Goal: Check status: Check status

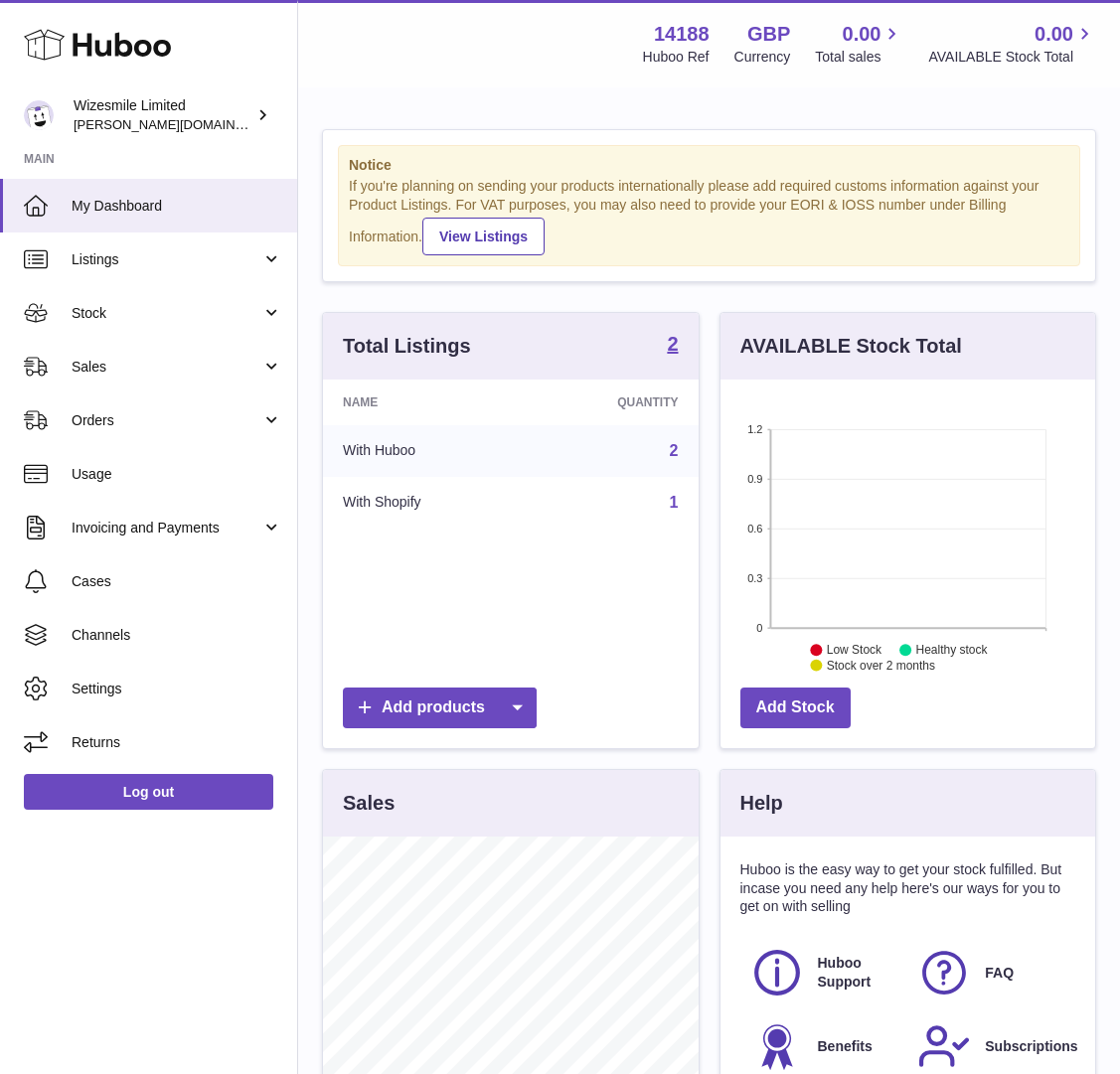
scroll to position [310, 375]
click at [278, 306] on link "Stock" at bounding box center [148, 313] width 297 height 54
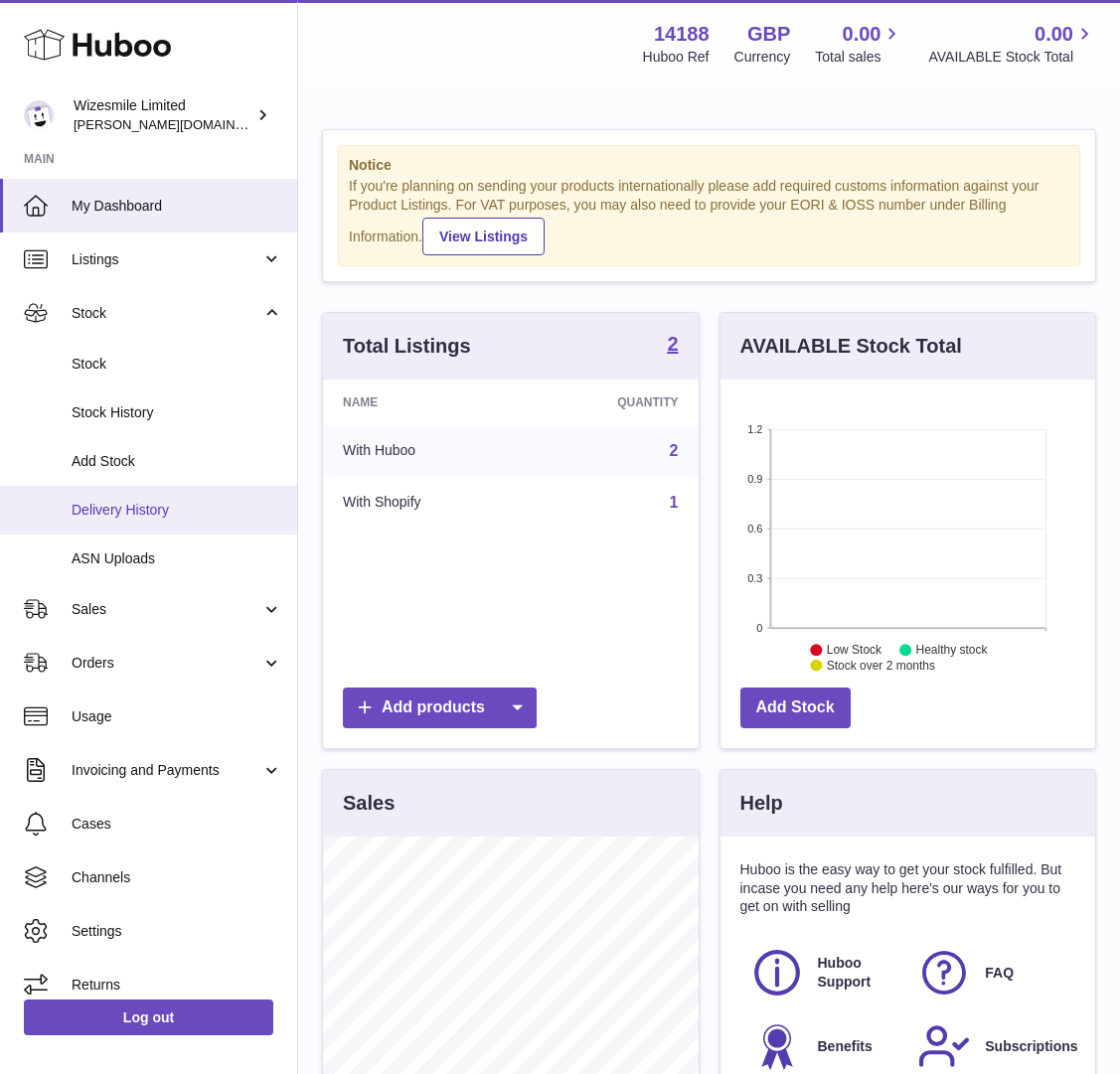
click at [114, 507] on span "Delivery History" at bounding box center [177, 510] width 211 height 19
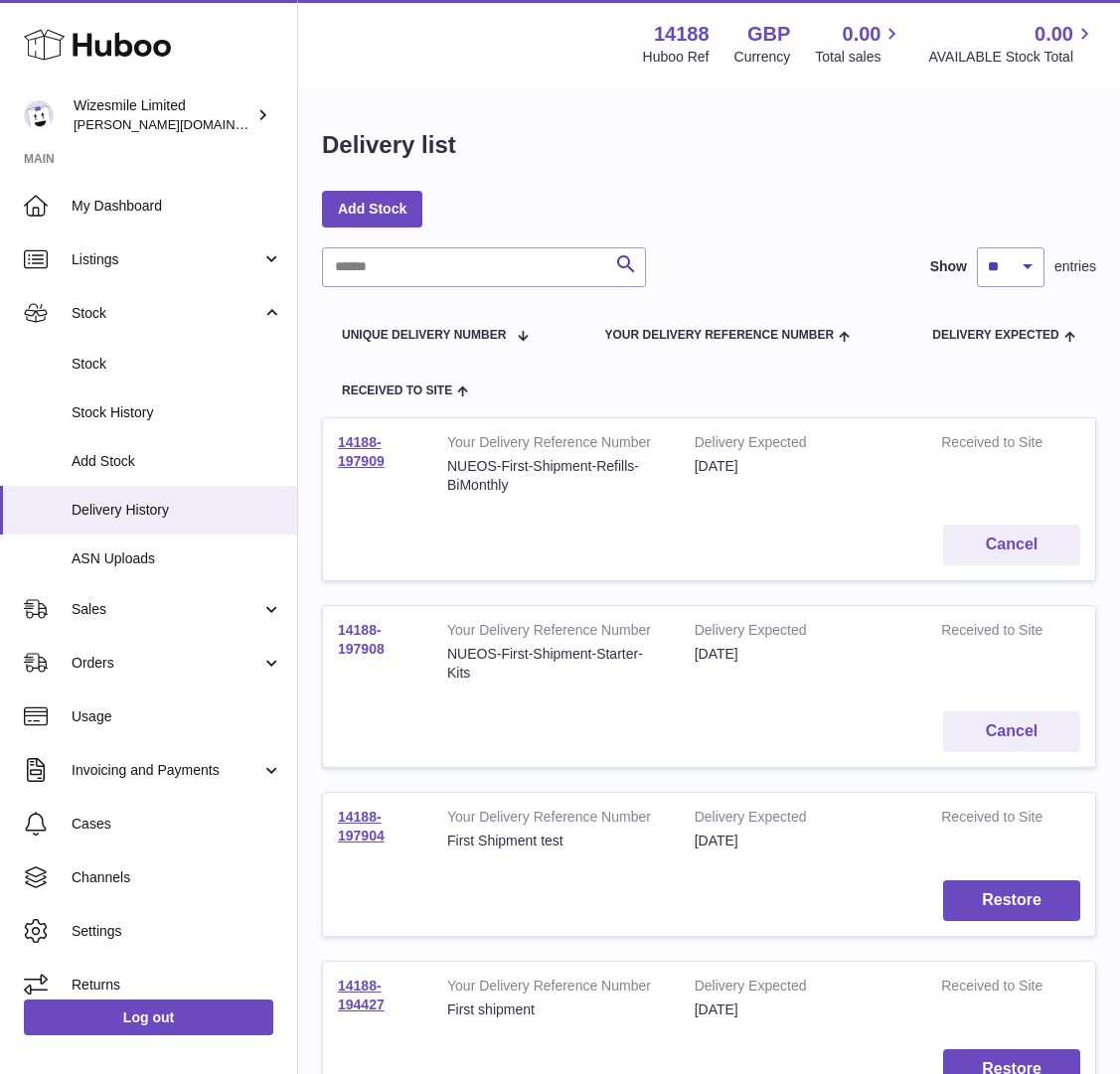
click at [363, 653] on link "14188-197908" at bounding box center [361, 639] width 47 height 35
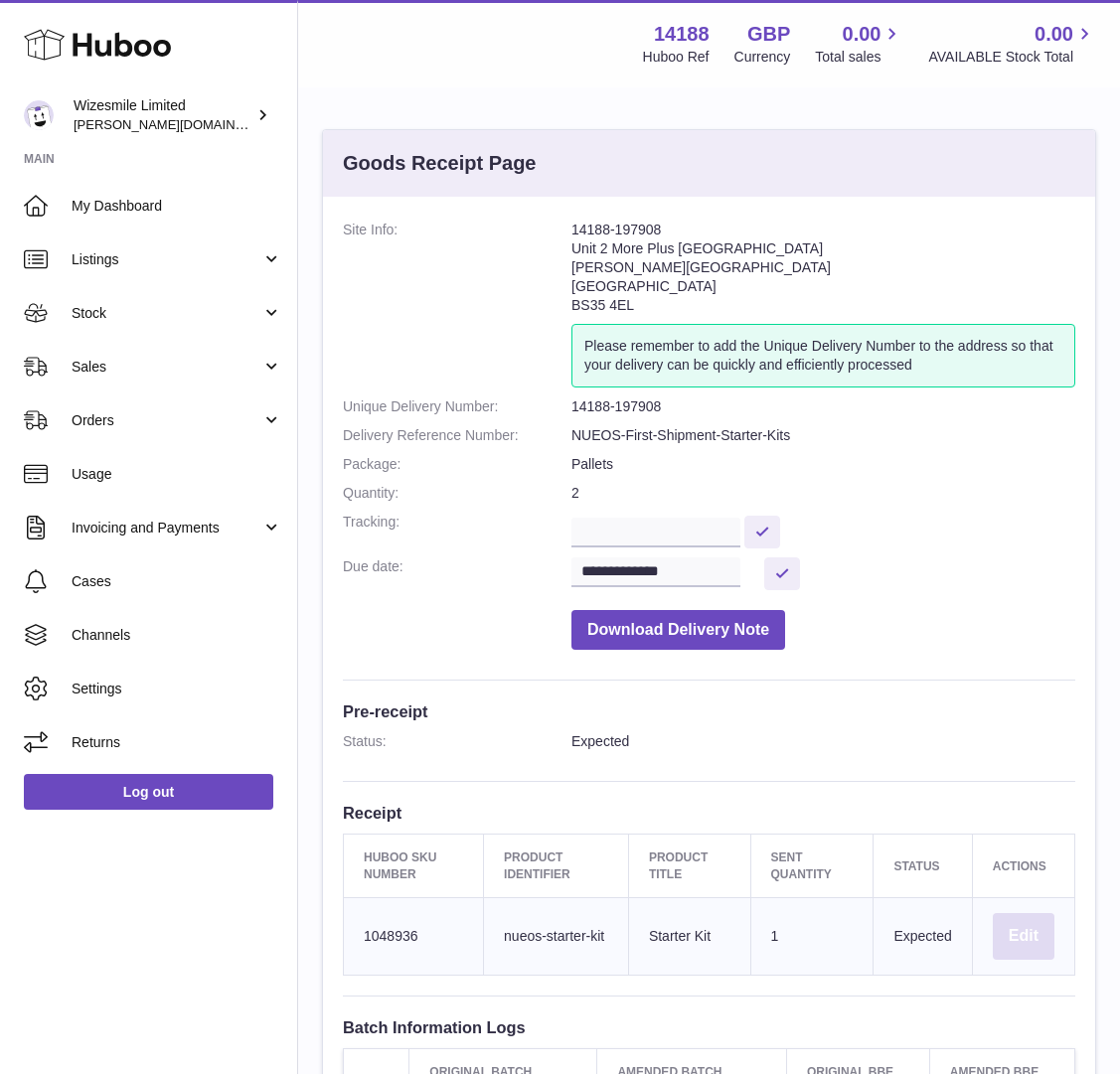
click at [1026, 929] on button "Edit" at bounding box center [1024, 936] width 62 height 47
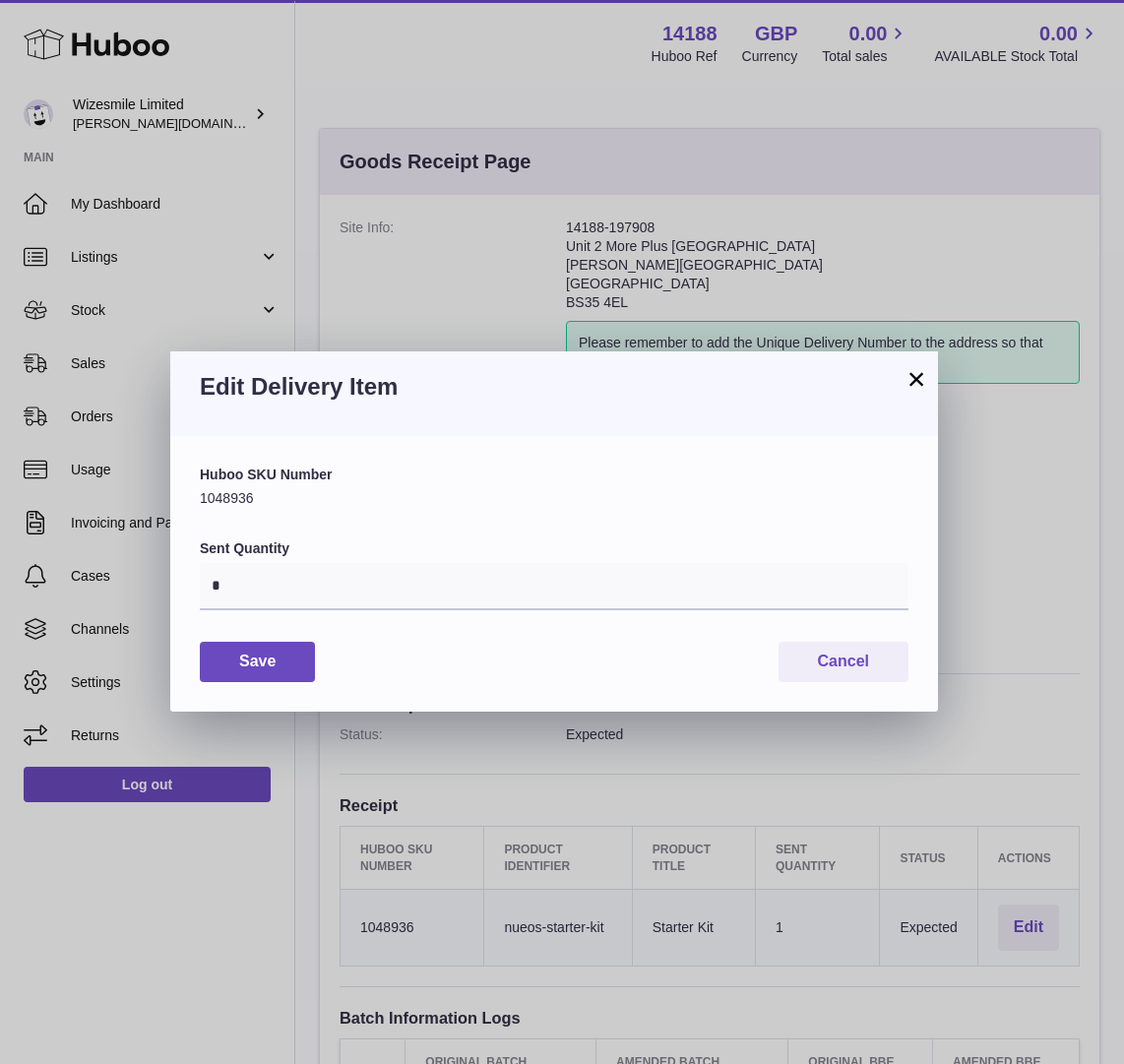
click at [916, 384] on button "×" at bounding box center [916, 379] width 24 height 24
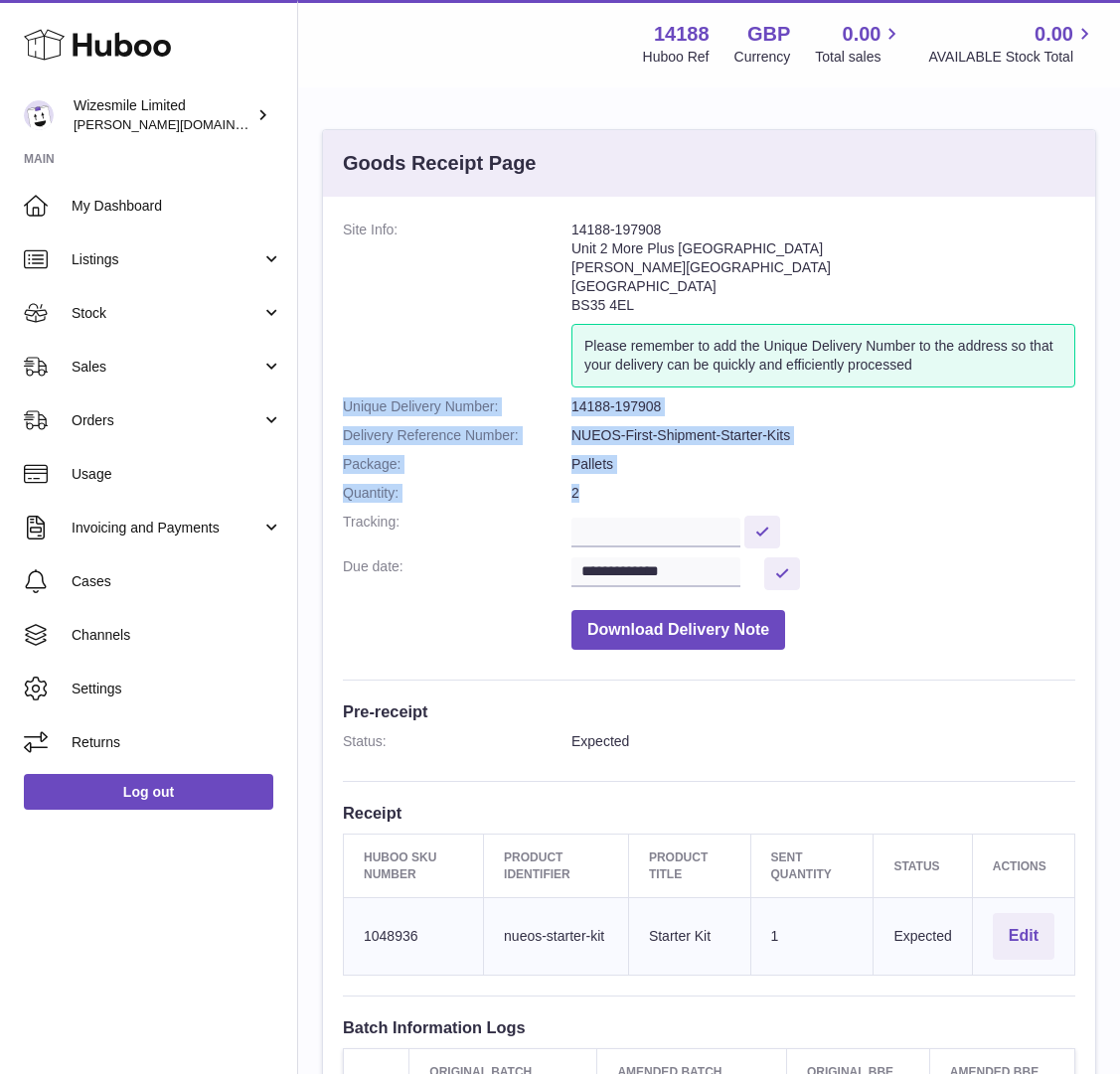
drag, startPoint x: 623, startPoint y: 491, endPoint x: 338, endPoint y: 409, distance: 296.6
click at [338, 409] on div "**********" at bounding box center [709, 726] width 772 height 1059
copy dl "Unique Delivery Number: 14188-197908 Delivery Reference Number: NUEOS-First-Shi…"
click at [1033, 936] on button "Edit" at bounding box center [1024, 936] width 62 height 47
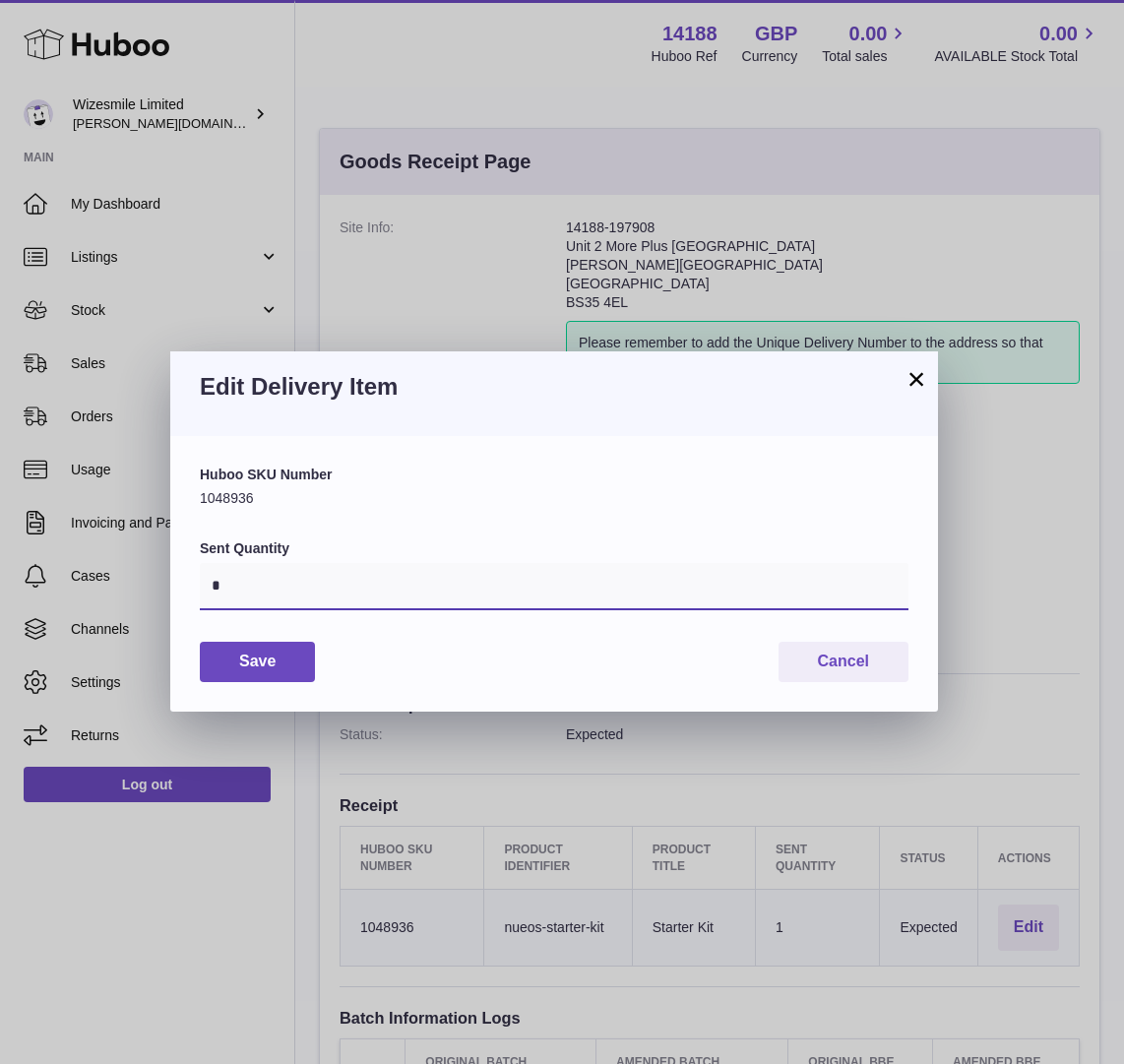
click at [256, 588] on input "*" at bounding box center [554, 587] width 709 height 47
type input "***"
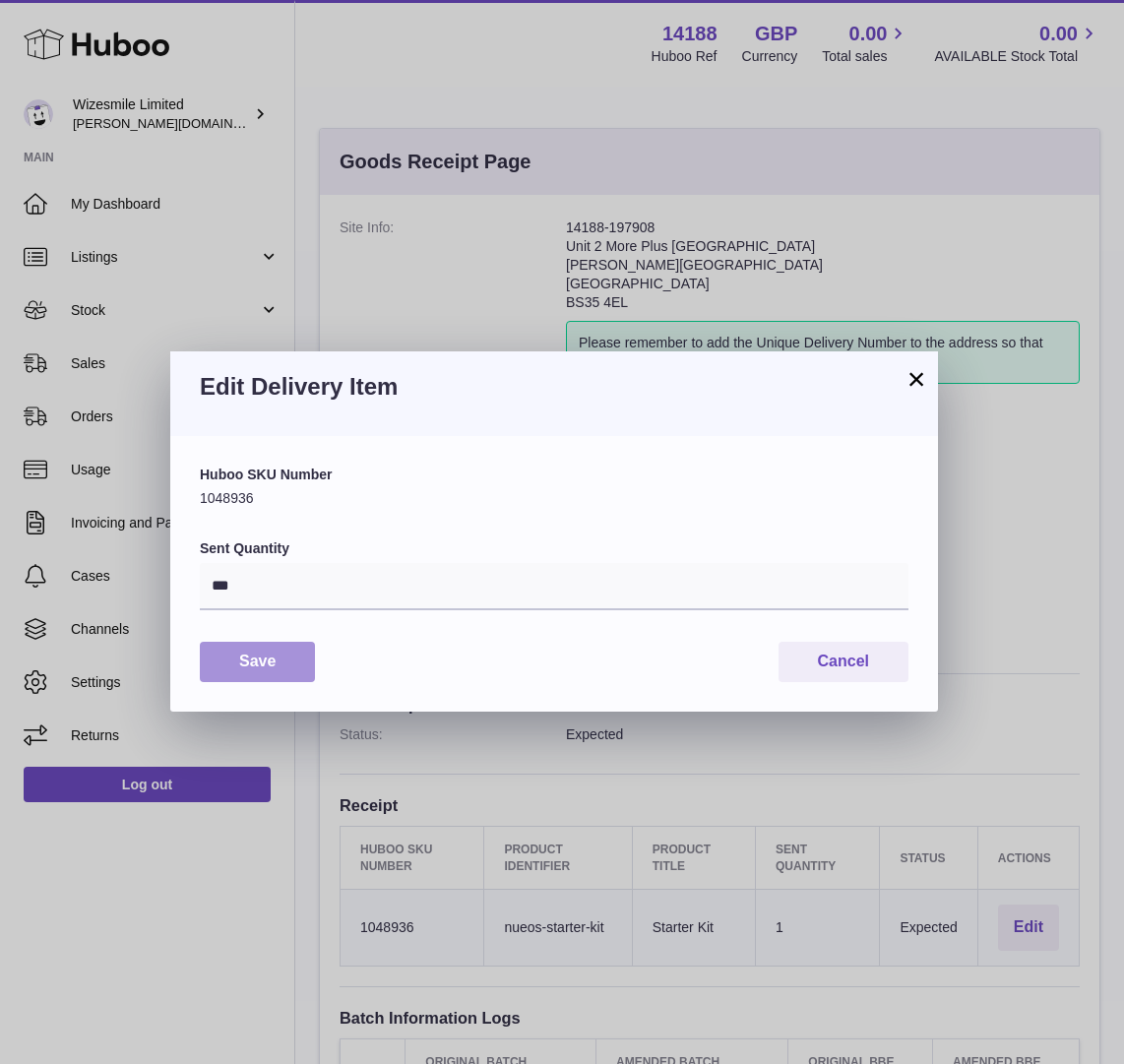
click at [260, 658] on button "Save" at bounding box center [257, 661] width 115 height 40
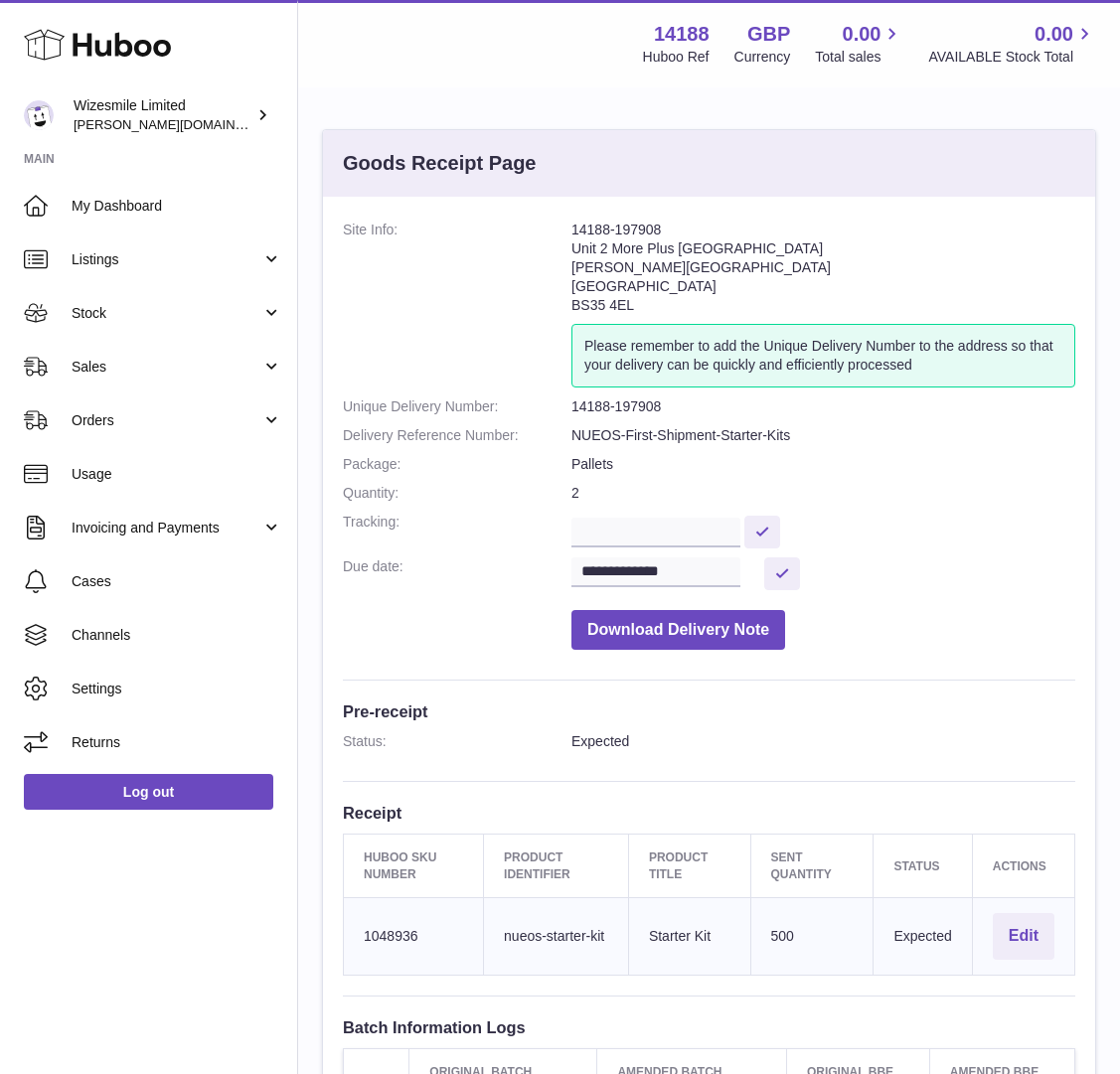
drag, startPoint x: 369, startPoint y: 860, endPoint x: 961, endPoint y: 928, distance: 595.9
click at [961, 928] on table "Huboo SKU Number Product Identifier Product title Sent Quantity Status Actions …" at bounding box center [709, 904] width 732 height 141
drag, startPoint x: 763, startPoint y: 969, endPoint x: 582, endPoint y: 932, distance: 184.7
click at [762, 969] on td "Sent Quantity 500" at bounding box center [812, 936] width 123 height 77
drag, startPoint x: 367, startPoint y: 856, endPoint x: 431, endPoint y: 869, distance: 65.3
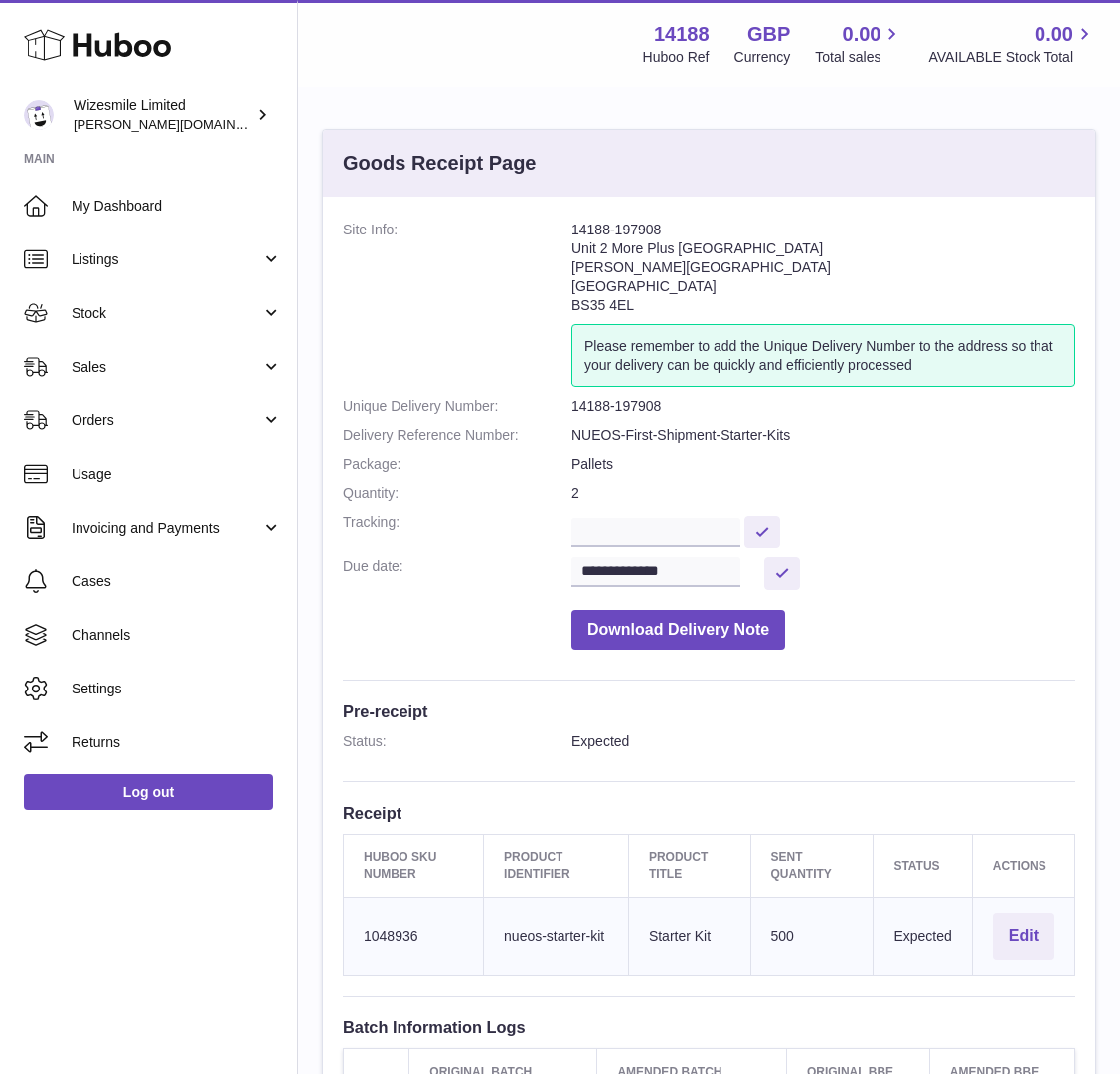
click at [431, 869] on th "Huboo SKU Number" at bounding box center [413, 865] width 140 height 63
copy th "Huboo SKU Number"
click at [390, 934] on td "Huboo SKU Number 1048936" at bounding box center [413, 936] width 140 height 77
copy td "1048936"
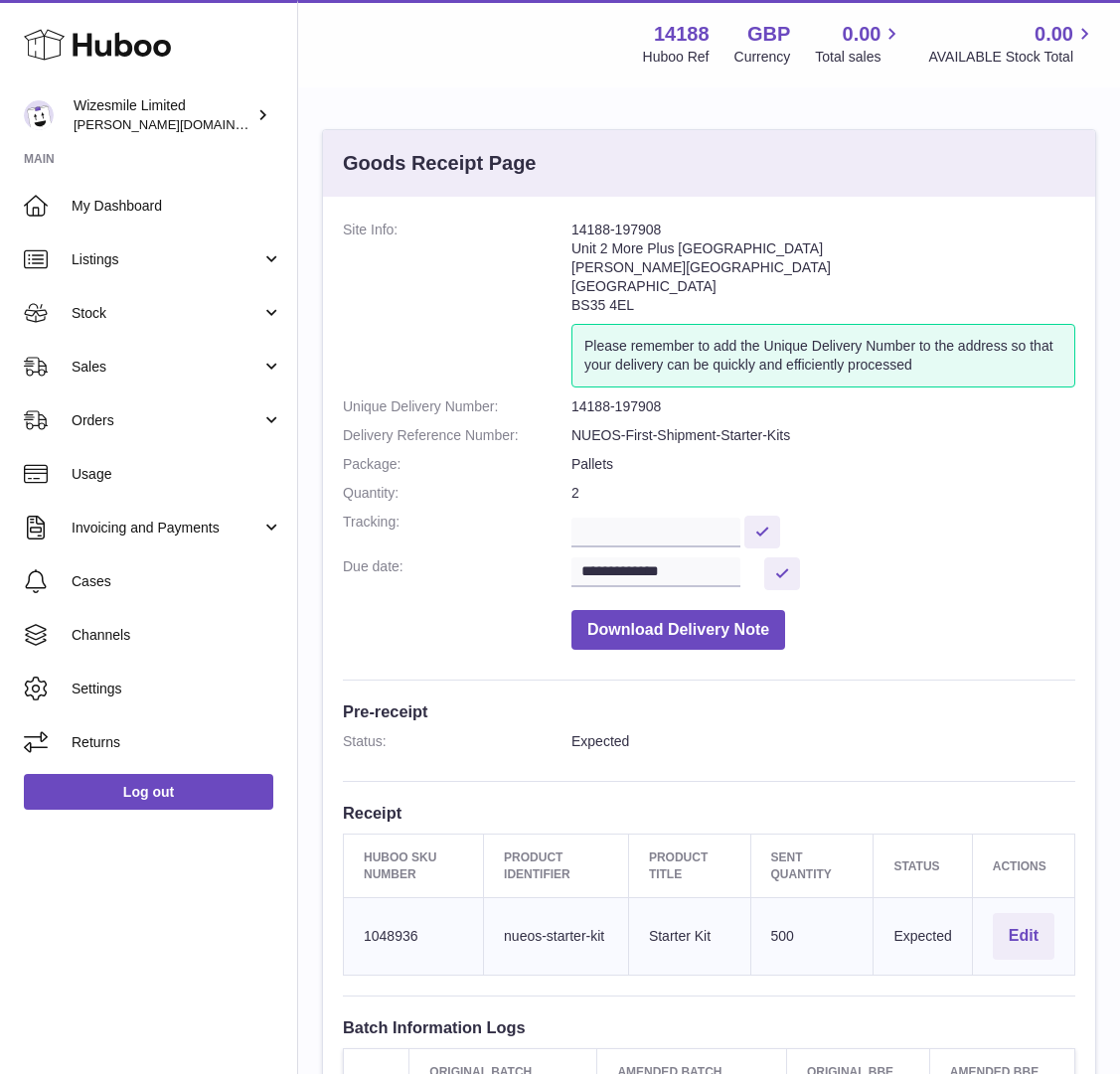
drag, startPoint x: 502, startPoint y: 853, endPoint x: 576, endPoint y: 872, distance: 76.4
click at [576, 872] on th "Product Identifier" at bounding box center [557, 865] width 145 height 63
copy th "Product Identifier"
click at [541, 929] on td "Client Identifier nueos-starter-kit" at bounding box center [557, 936] width 145 height 77
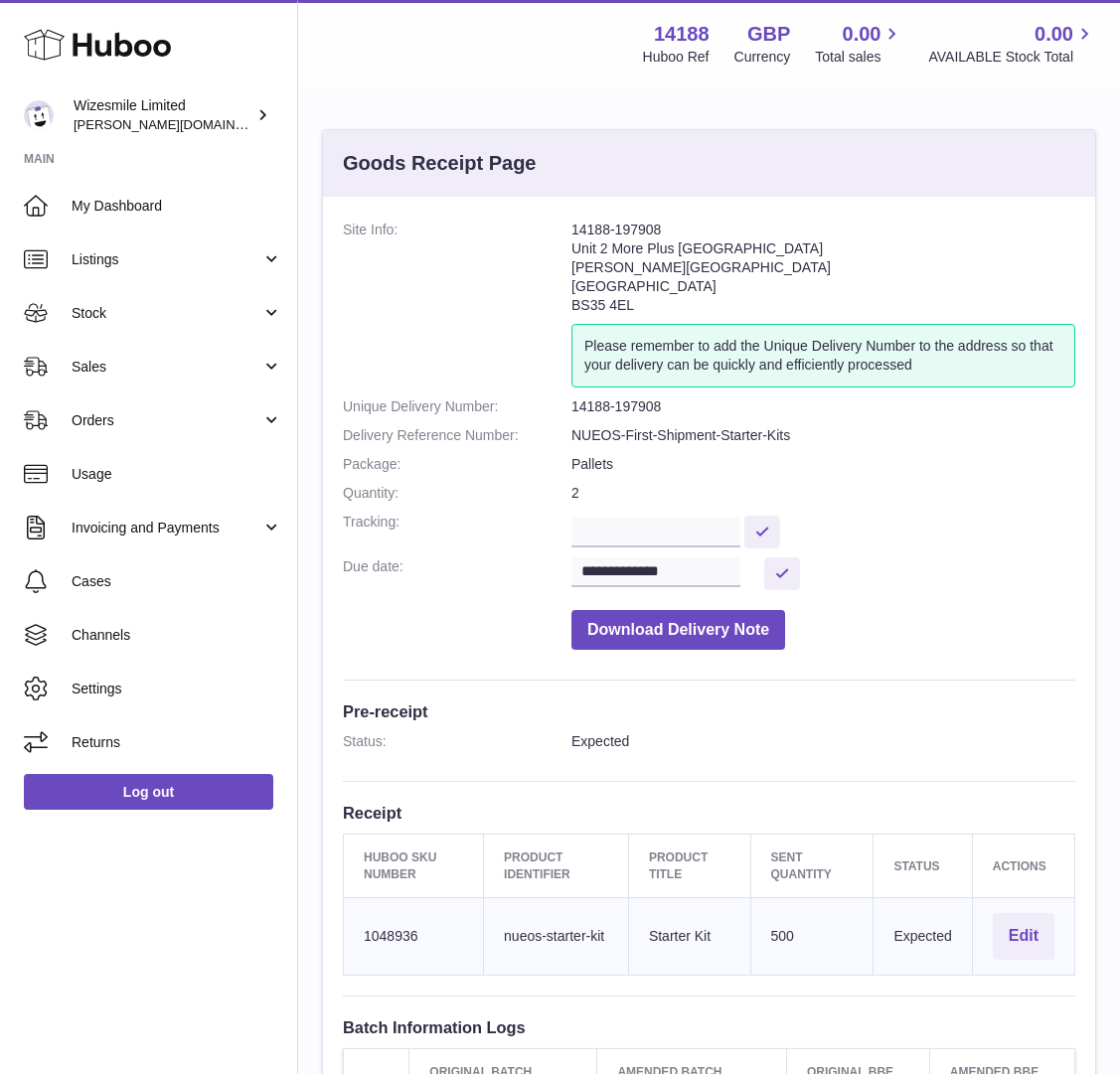
click at [542, 929] on td "Client Identifier nueos-starter-kit" at bounding box center [557, 936] width 145 height 77
copy tr "nueos-starter-kit"
drag, startPoint x: 657, startPoint y: 856, endPoint x: 688, endPoint y: 872, distance: 34.9
click at [688, 872] on th "Product title" at bounding box center [689, 865] width 122 height 63
copy th "Product title"
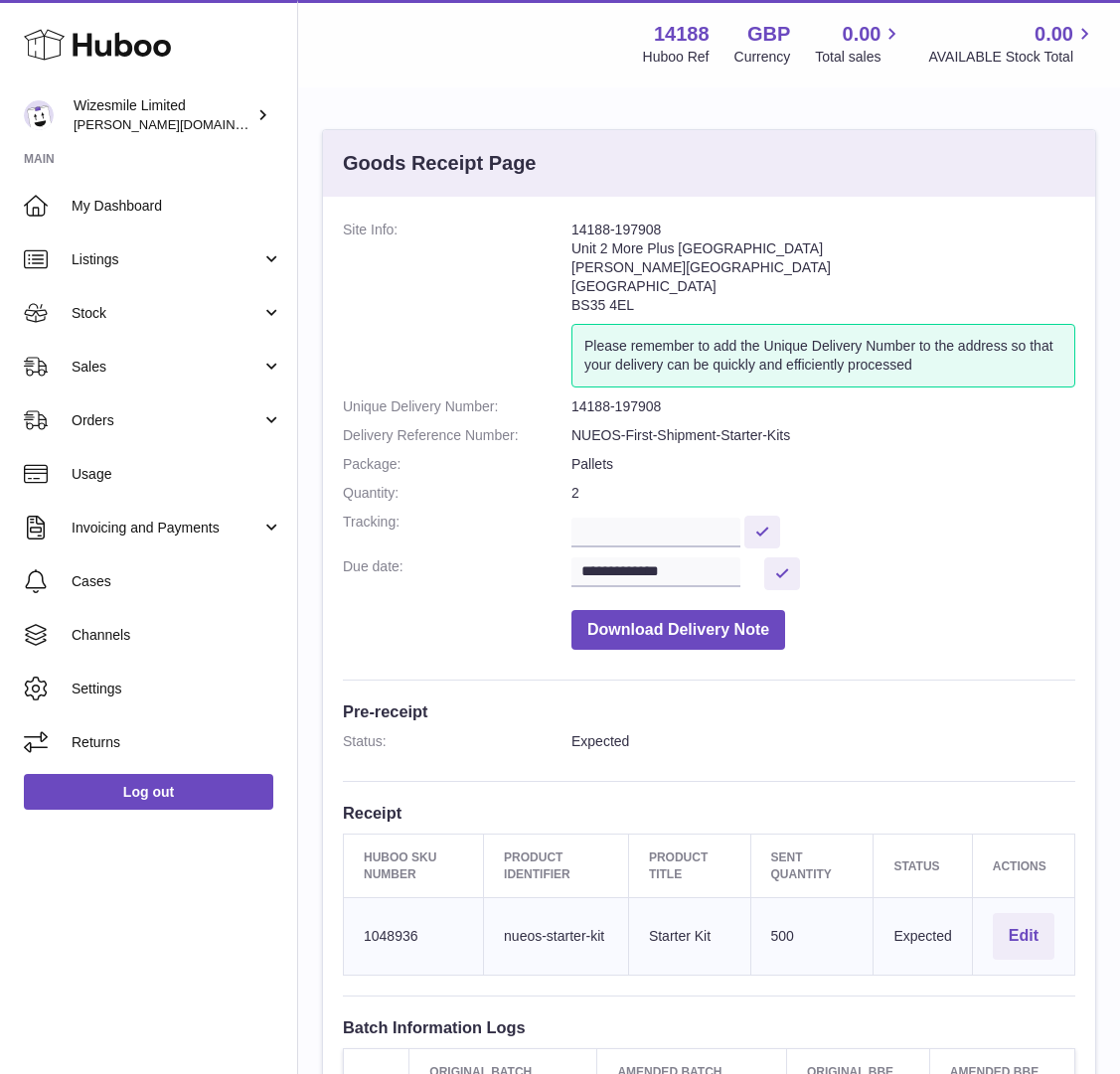
drag, startPoint x: 720, startPoint y: 933, endPoint x: 648, endPoint y: 934, distance: 72.0
click at [648, 934] on td "Product title Starter Kit" at bounding box center [689, 936] width 122 height 77
copy td "Starter Kit"
click at [704, 632] on button "Download Delivery Note" at bounding box center [678, 630] width 214 height 41
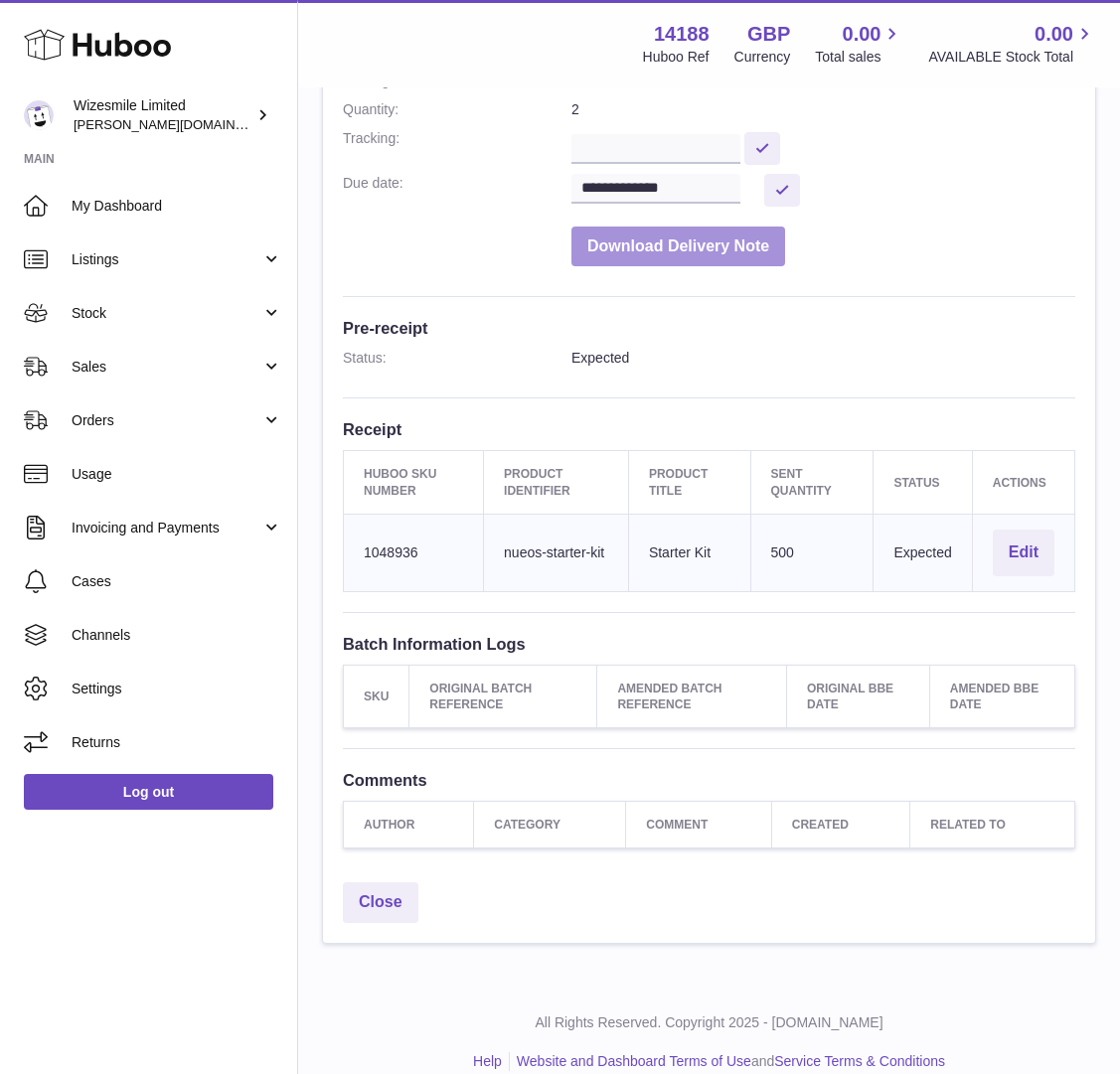
scroll to position [349, 0]
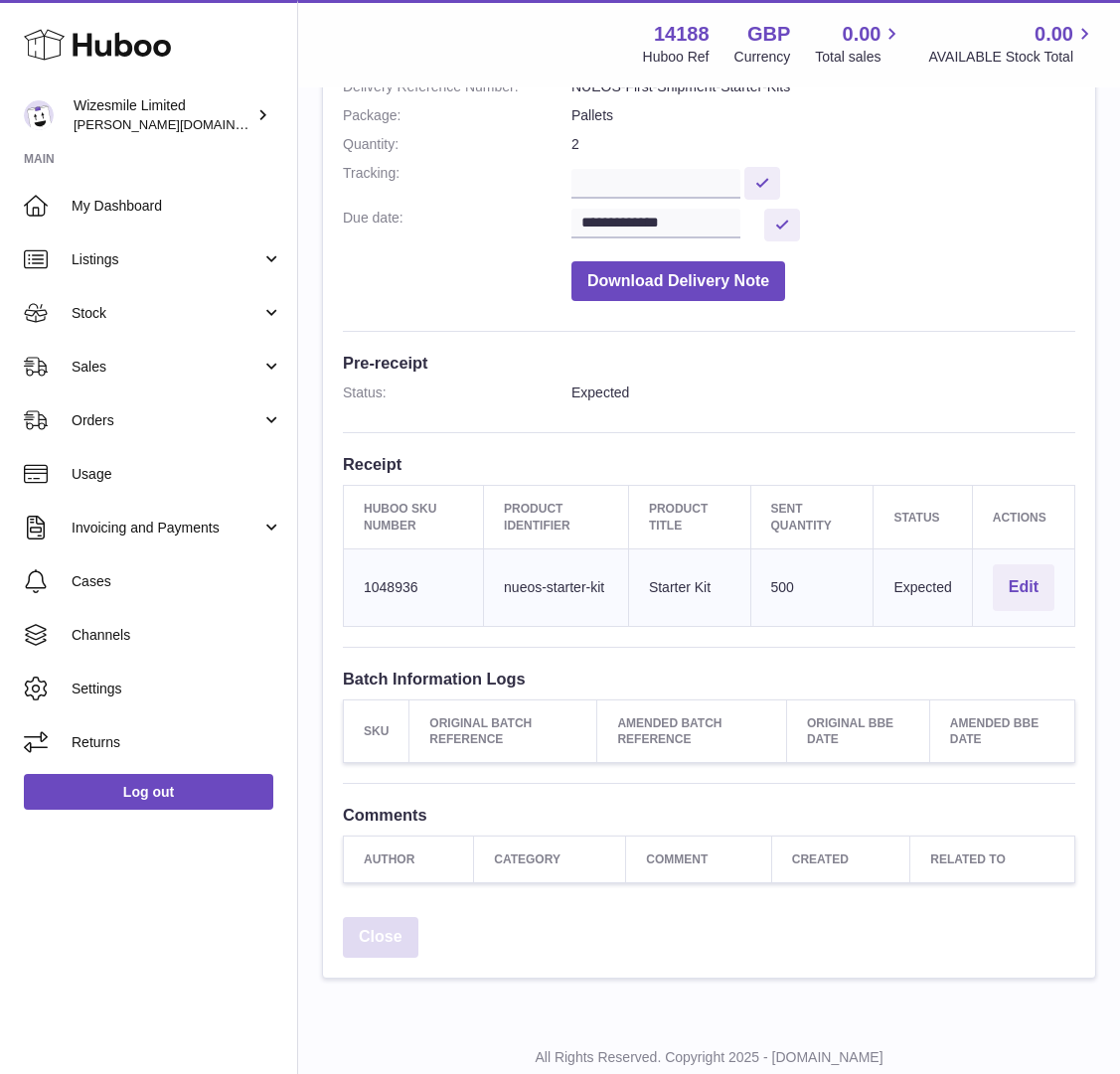
click at [375, 940] on link "Close" at bounding box center [381, 937] width 76 height 41
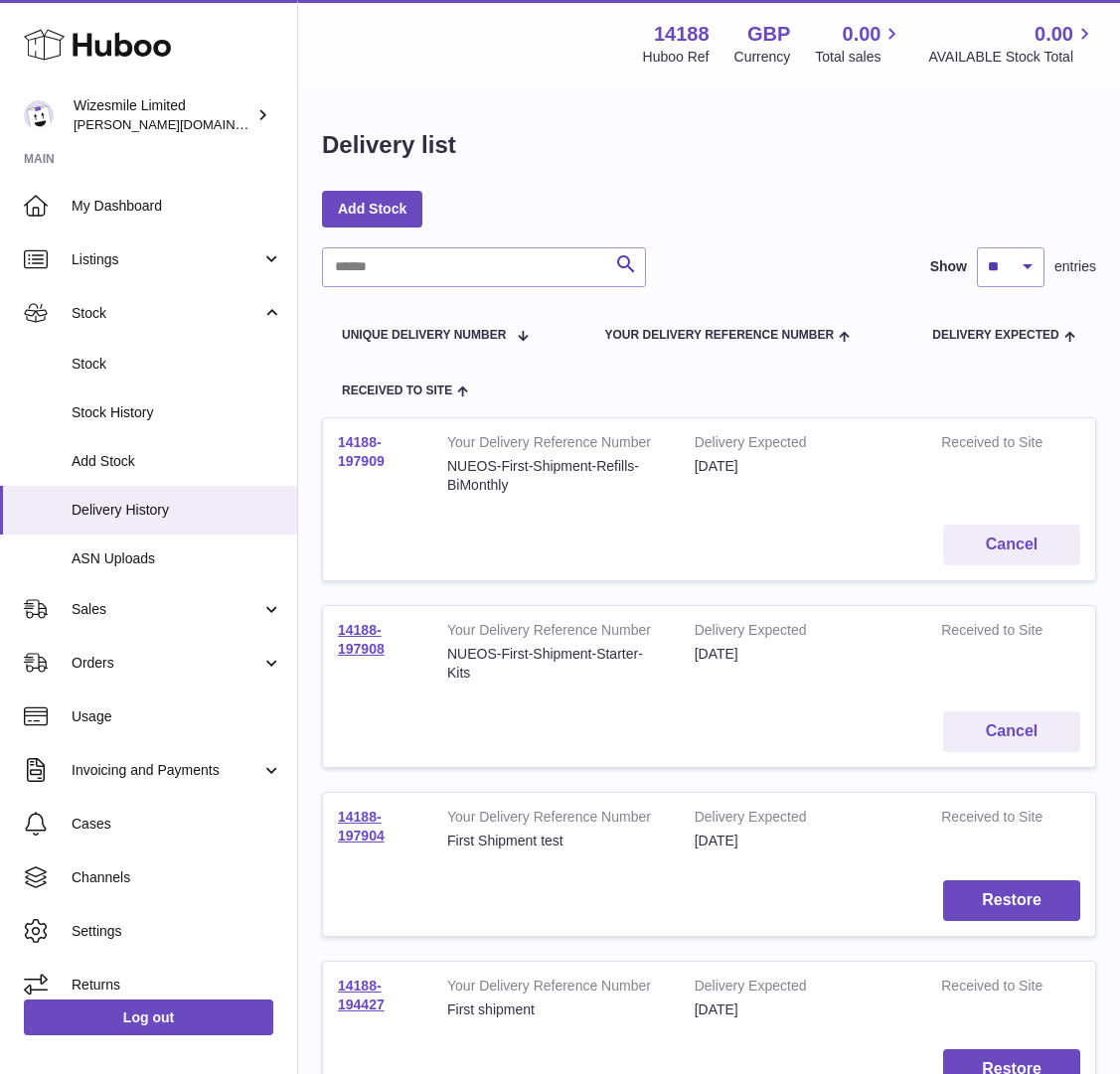
click at [357, 456] on link "14188-197909" at bounding box center [361, 451] width 47 height 35
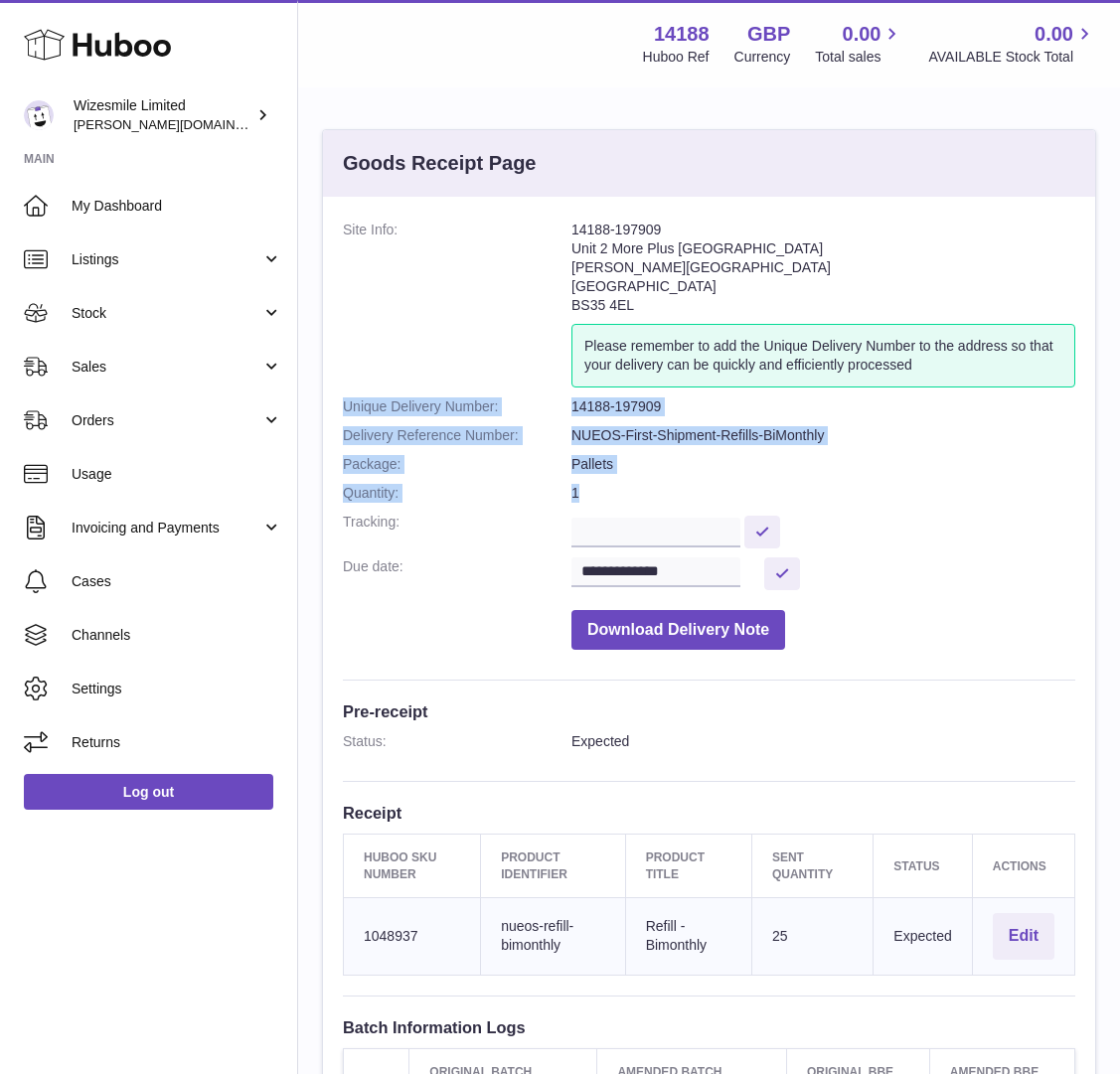
drag, startPoint x: 599, startPoint y: 490, endPoint x: 336, endPoint y: 411, distance: 274.6
click at [336, 411] on div "**********" at bounding box center [709, 726] width 772 height 1059
copy dl "Unique Delivery Number: 14188-197909 Delivery Reference Number: NUEOS-First-Shi…"
drag, startPoint x: 364, startPoint y: 852, endPoint x: 424, endPoint y: 882, distance: 67.1
click at [424, 882] on th "Huboo SKU Number" at bounding box center [412, 865] width 137 height 63
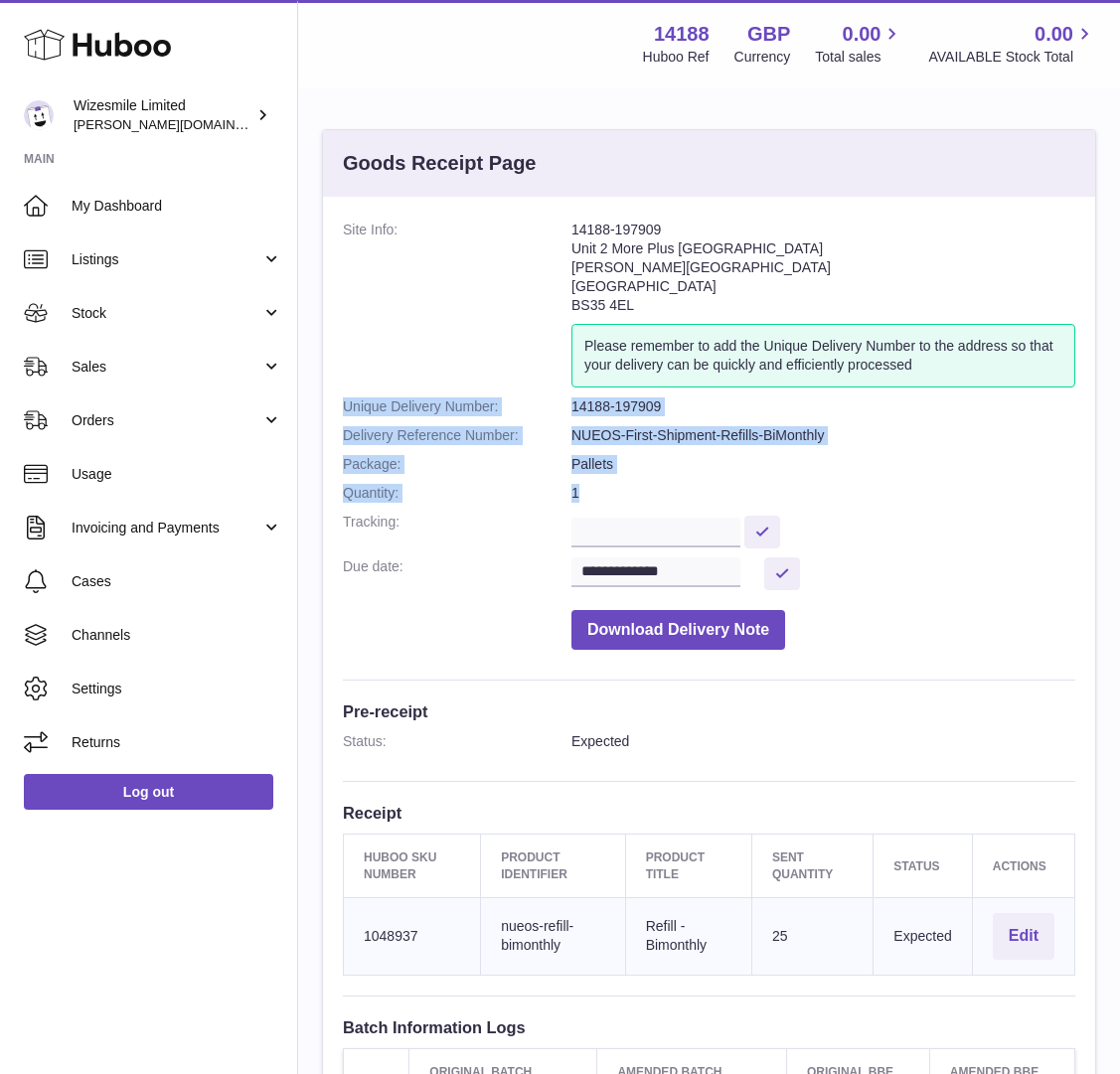
copy th "Huboo SKU Number"
click at [393, 935] on td "Huboo SKU Number 1048937" at bounding box center [412, 936] width 137 height 77
copy td "1048937"
drag, startPoint x: 502, startPoint y: 852, endPoint x: 567, endPoint y: 874, distance: 68.6
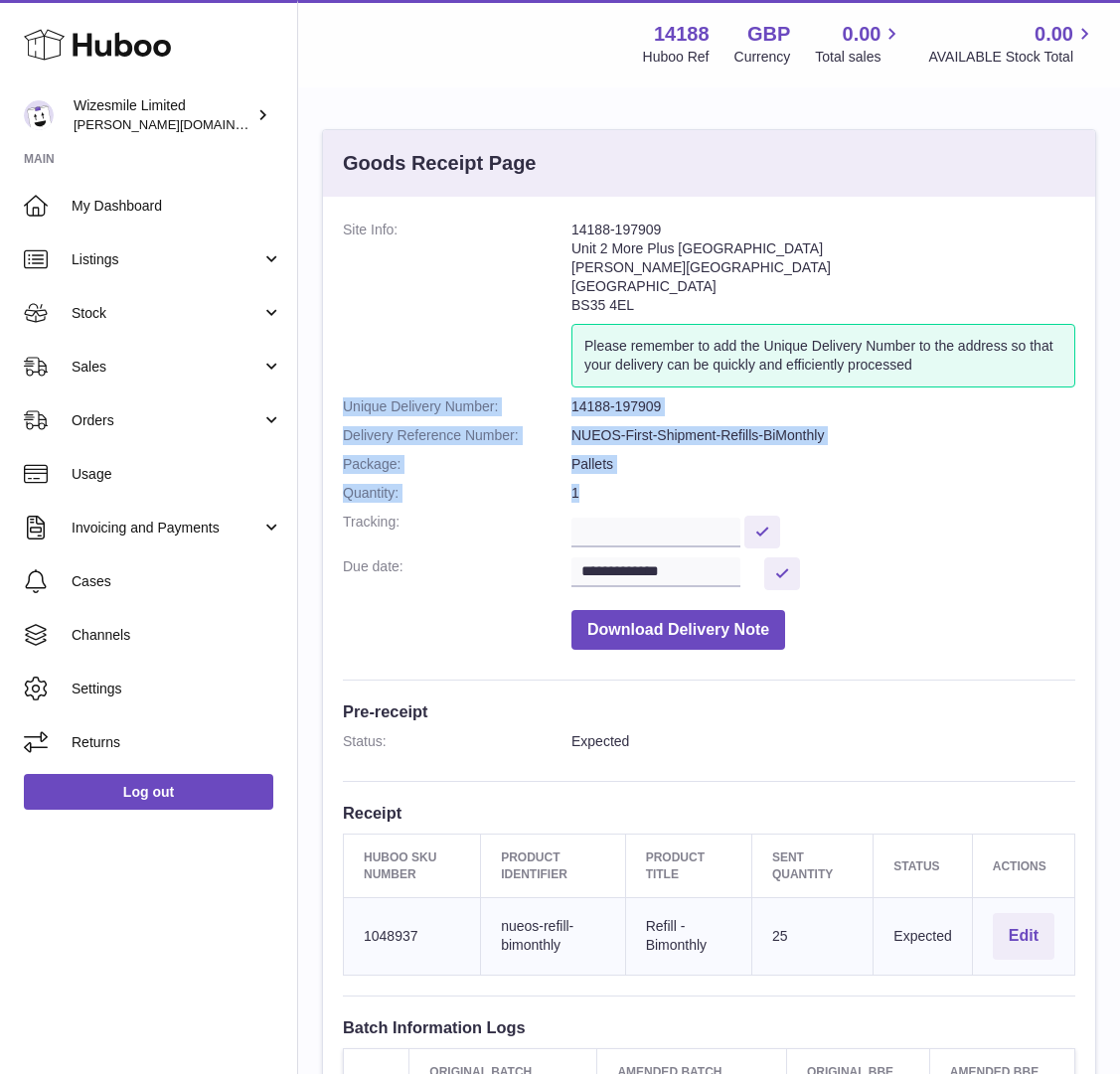
click at [567, 874] on th "Product Identifier" at bounding box center [553, 865] width 144 height 63
copy th "Product Identifier"
drag, startPoint x: 564, startPoint y: 947, endPoint x: 504, endPoint y: 924, distance: 64.3
click at [504, 924] on td "Client Identifier nueos-refill-bimonthly" at bounding box center [553, 936] width 144 height 77
copy td "nueos-refill-bimonthly"
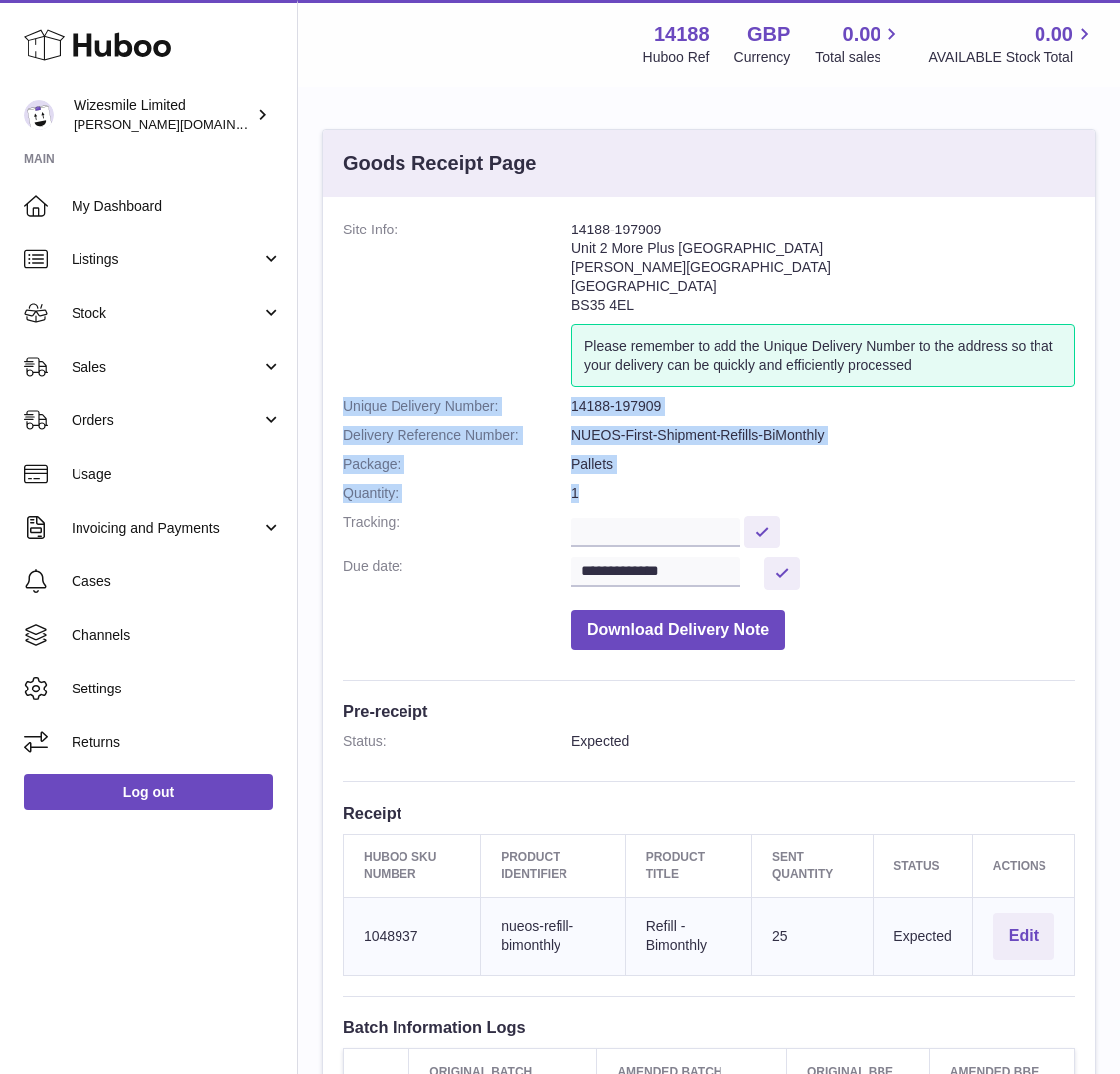
drag, startPoint x: 686, startPoint y: 874, endPoint x: 644, endPoint y: 850, distance: 48.4
click at [644, 850] on th "Product title" at bounding box center [688, 865] width 126 height 63
copy th "Product title"
drag, startPoint x: 716, startPoint y: 946, endPoint x: 643, endPoint y: 925, distance: 76.0
click at [643, 925] on td "Product title Refill - Bimonthly" at bounding box center [688, 936] width 126 height 77
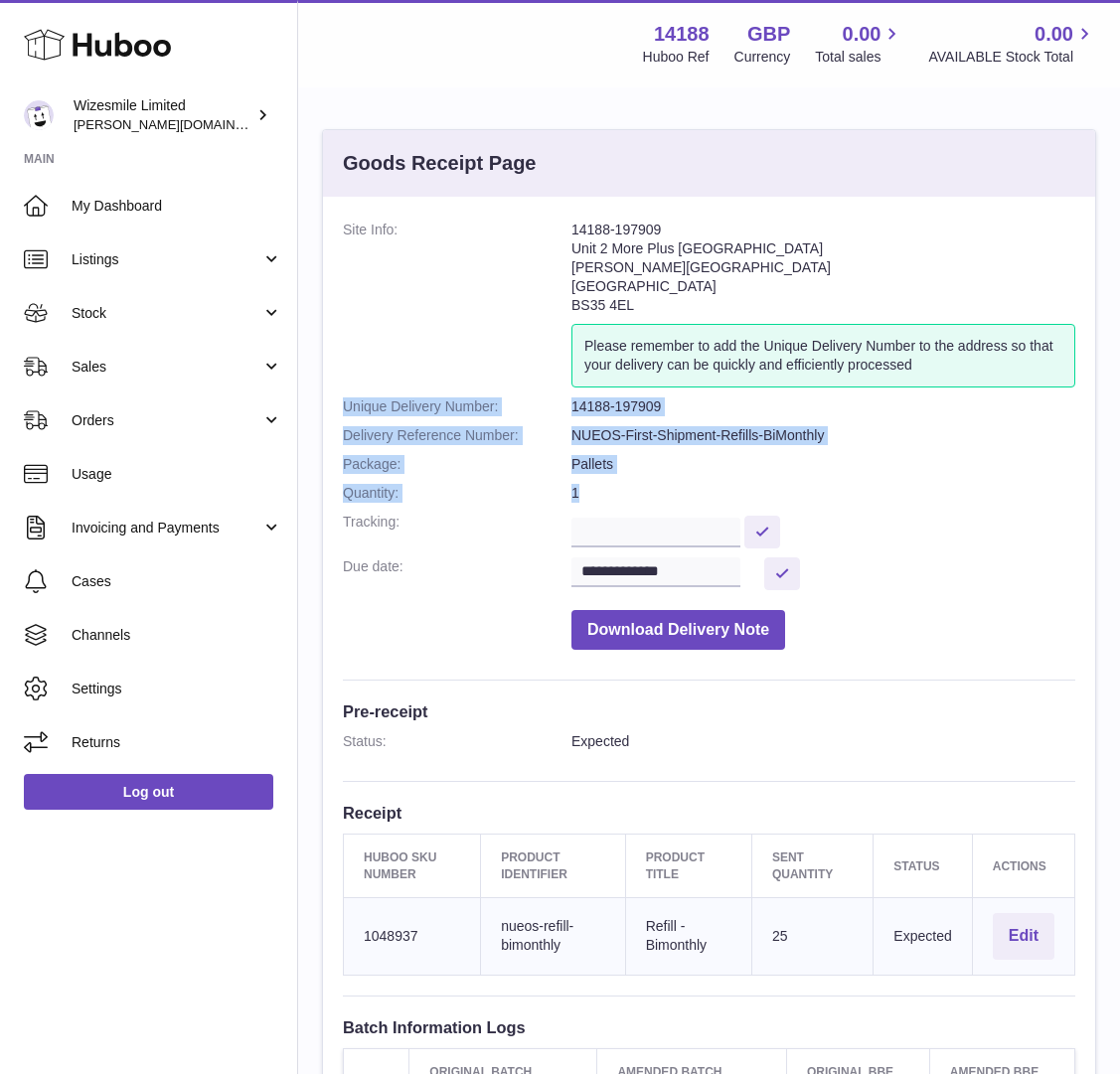
copy td "Refill - Bimonthly"
click at [1024, 942] on button "Edit" at bounding box center [1024, 936] width 62 height 47
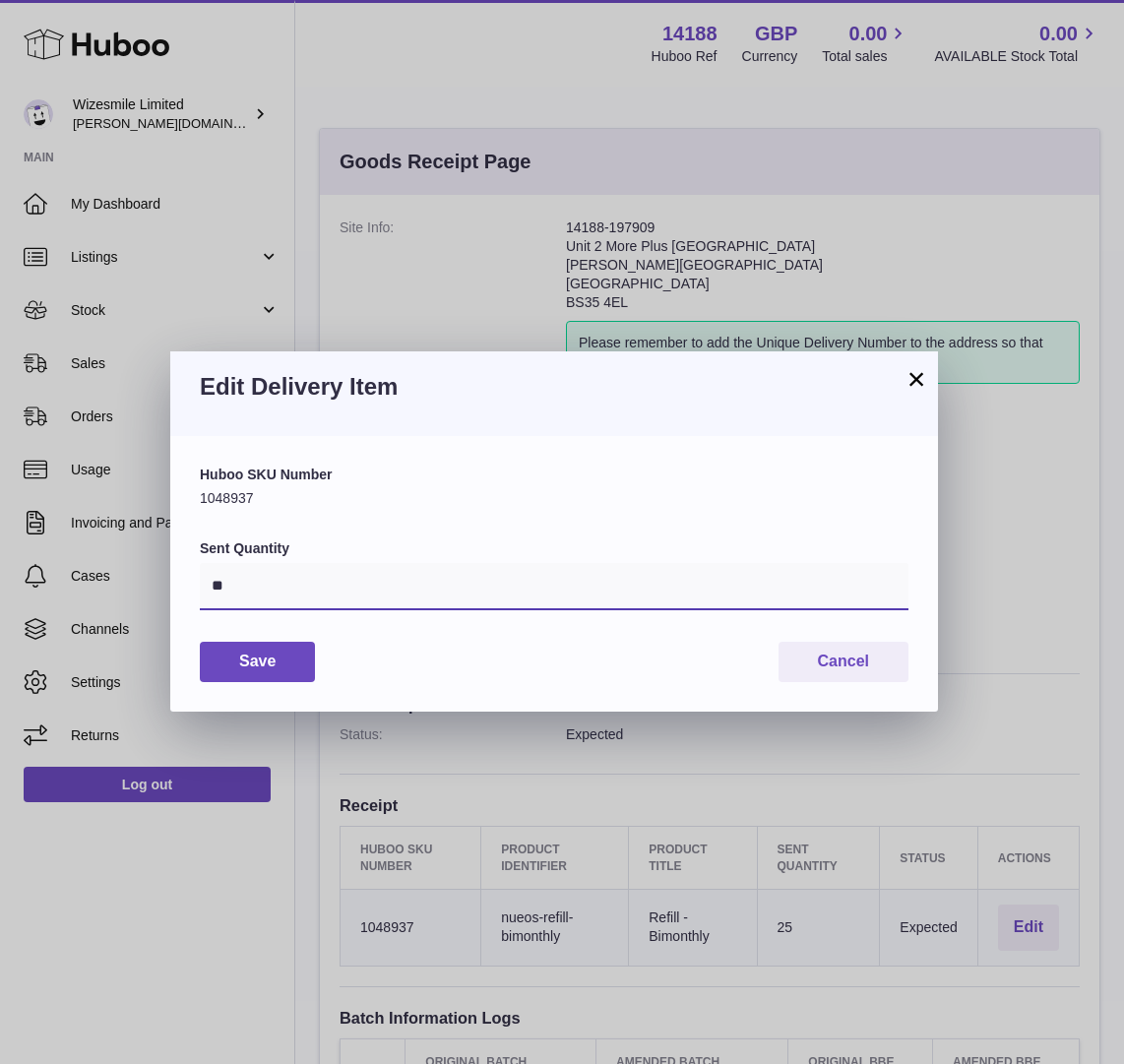
click at [303, 588] on input "**" at bounding box center [554, 587] width 709 height 47
type input "***"
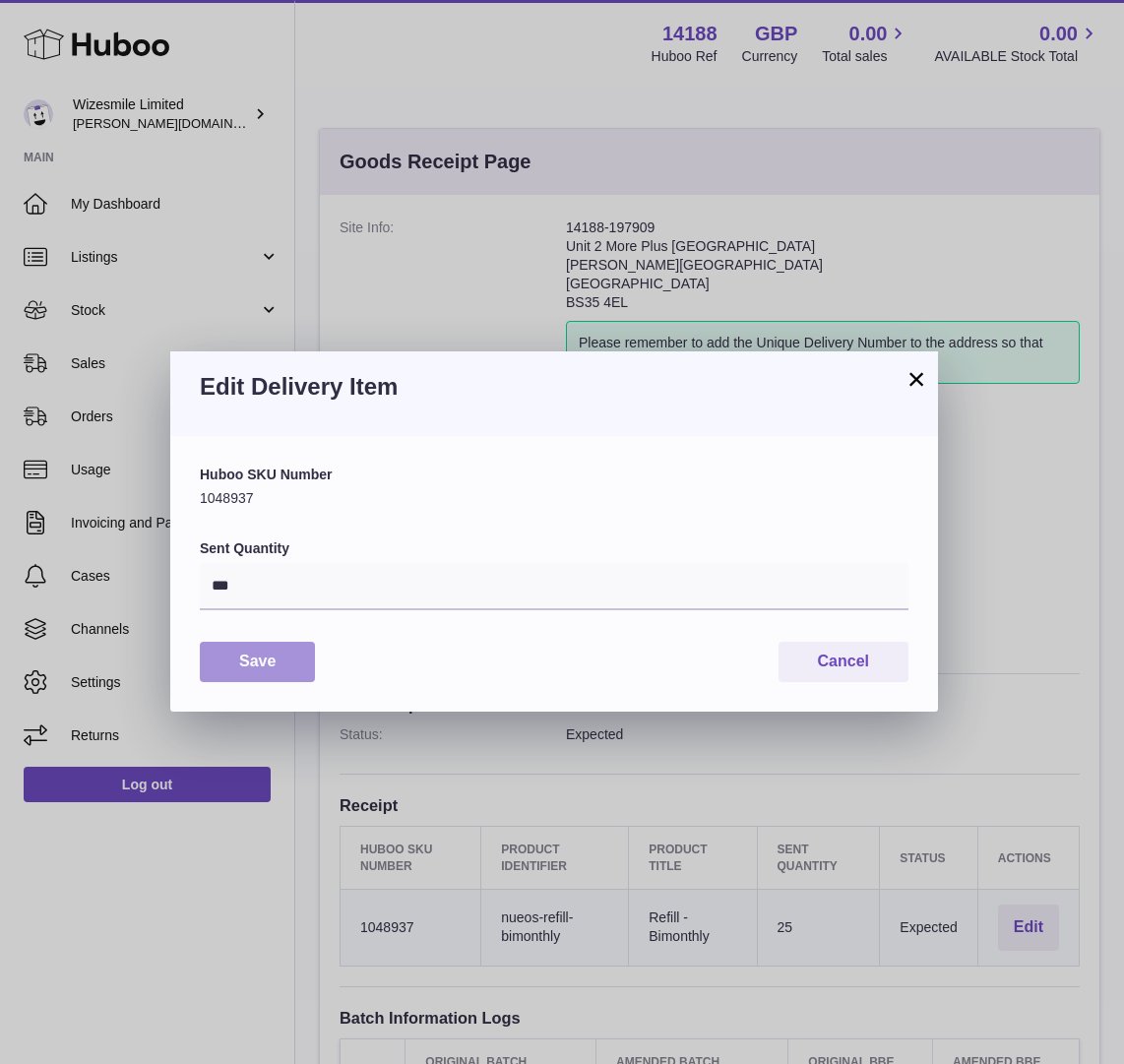
click at [250, 659] on button "Save" at bounding box center [257, 661] width 115 height 40
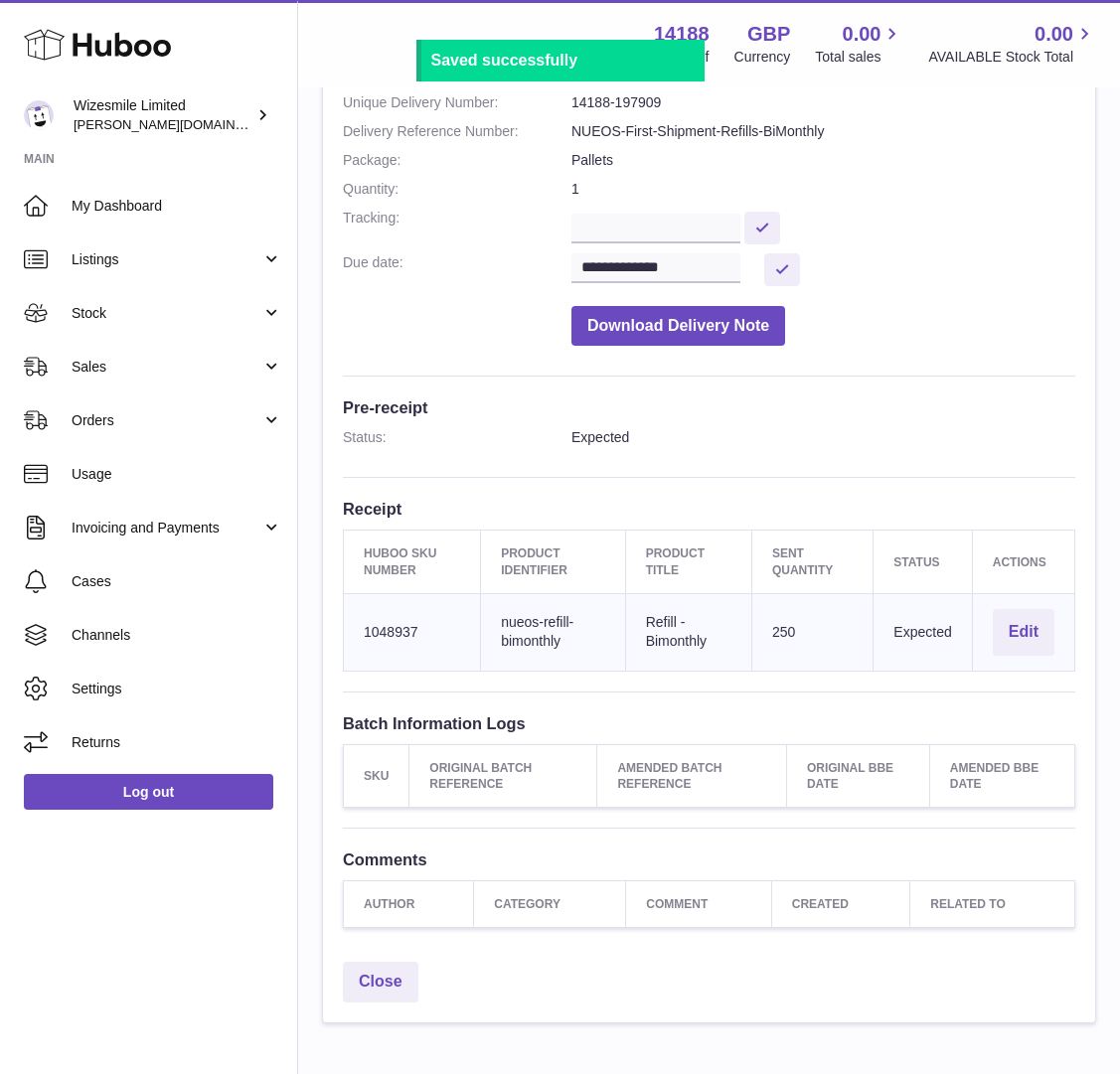
scroll to position [408, 0]
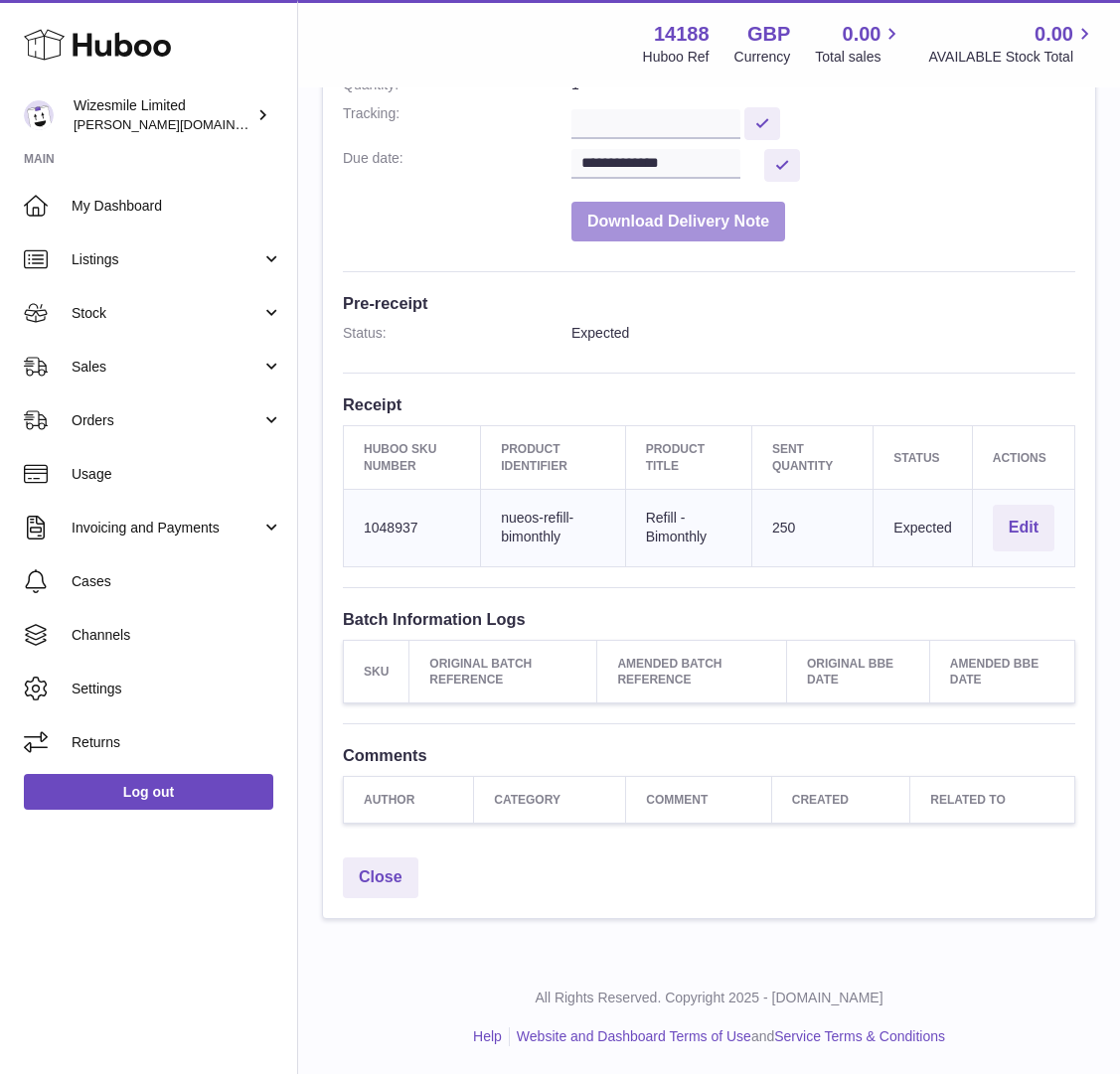
click at [713, 233] on button "Download Delivery Note" at bounding box center [678, 222] width 214 height 41
